Goal: Information Seeking & Learning: Learn about a topic

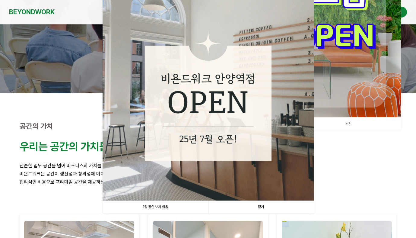
scroll to position [95, 0]
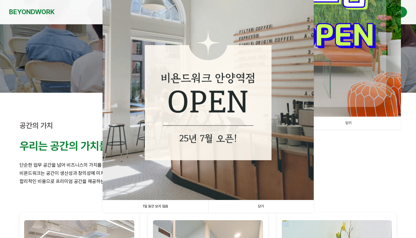
click at [253, 203] on link "닫기" at bounding box center [261, 206] width 106 height 12
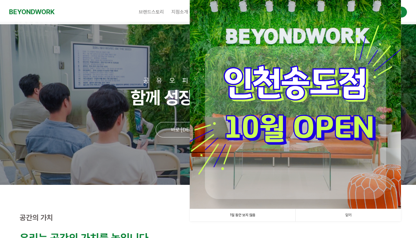
scroll to position [1, 0]
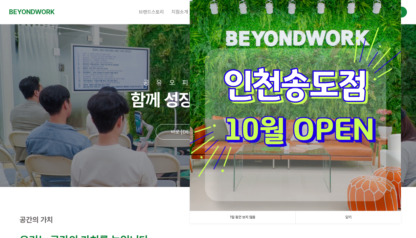
click at [340, 216] on link "닫기" at bounding box center [348, 217] width 106 height 12
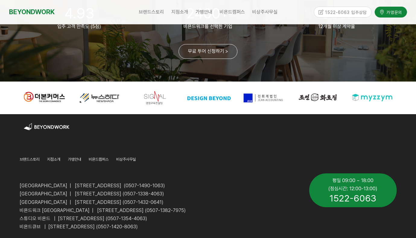
scroll to position [1501, 0]
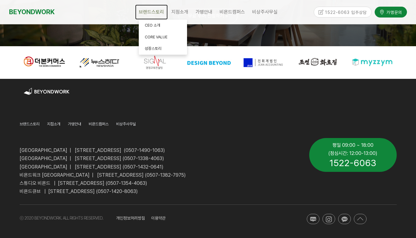
click at [158, 12] on span "브랜드스토리" at bounding box center [151, 12] width 25 height 6
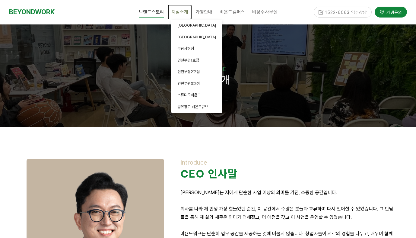
click at [175, 14] on span "지점소개" at bounding box center [179, 12] width 17 height 6
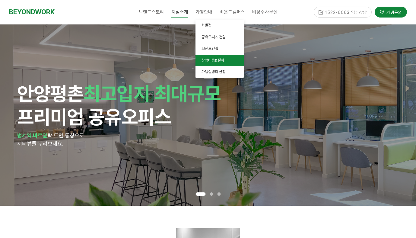
click at [226, 60] on link "창업비용&절차" at bounding box center [219, 61] width 48 height 12
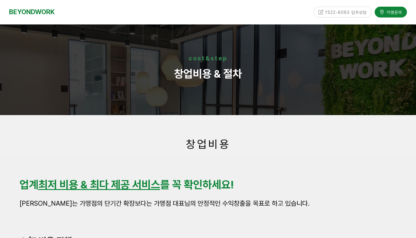
click at [226, 60] on strong "step" at bounding box center [218, 58] width 17 height 7
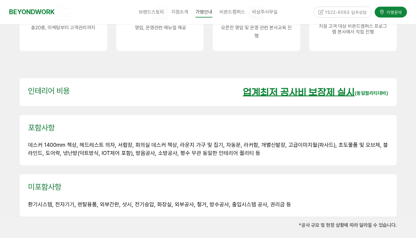
scroll to position [855, 0]
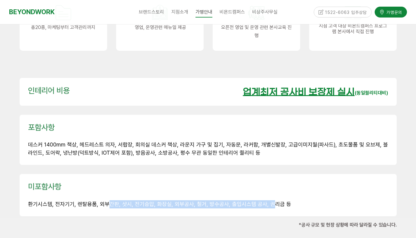
drag, startPoint x: 106, startPoint y: 188, endPoint x: 267, endPoint y: 187, distance: 160.7
click at [267, 201] on span "환기시스템, 전자기기, 렌탈용품, 외부간판, 샷시, 전기승압, 화장실, 외부공사, 철거, 방수공사, 출입시스템 공사, 권리금 등" at bounding box center [159, 204] width 263 height 6
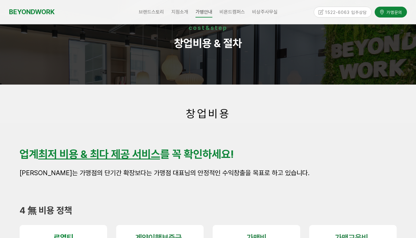
scroll to position [0, 0]
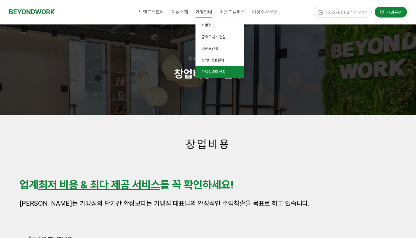
click at [229, 71] on link "가맹설명회 신청" at bounding box center [219, 72] width 48 height 12
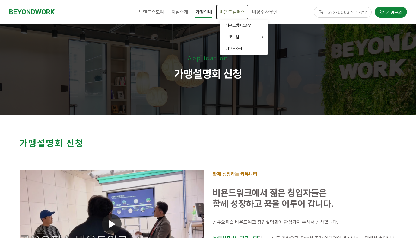
click at [240, 12] on span "비욘드캠퍼스" at bounding box center [232, 12] width 25 height 6
